Goal: Check status: Check status

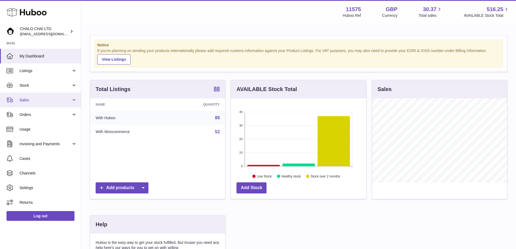
scroll to position [84, 135]
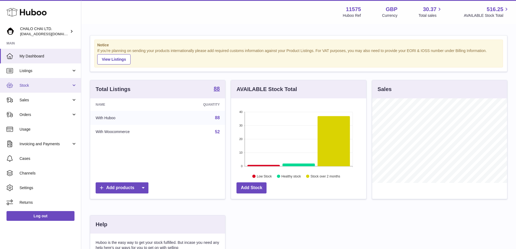
click at [25, 86] on span "Stock" at bounding box center [45, 85] width 52 height 5
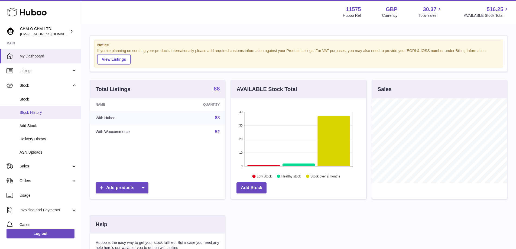
click at [35, 111] on span "Stock History" at bounding box center [47, 112] width 57 height 5
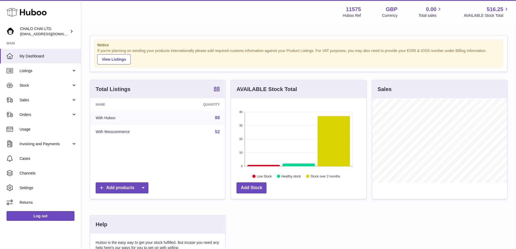
scroll to position [84, 135]
click at [32, 83] on span "Stock" at bounding box center [45, 85] width 52 height 5
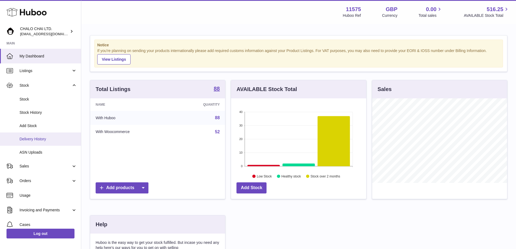
click at [41, 140] on span "Delivery History" at bounding box center [47, 138] width 57 height 5
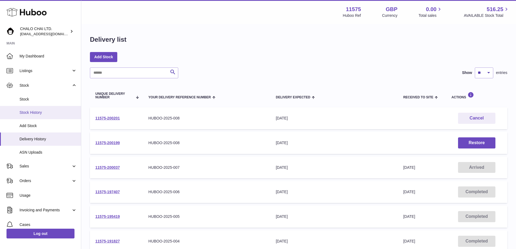
click at [35, 114] on span "Stock History" at bounding box center [47, 112] width 57 height 5
